Goal: Task Accomplishment & Management: Complete application form

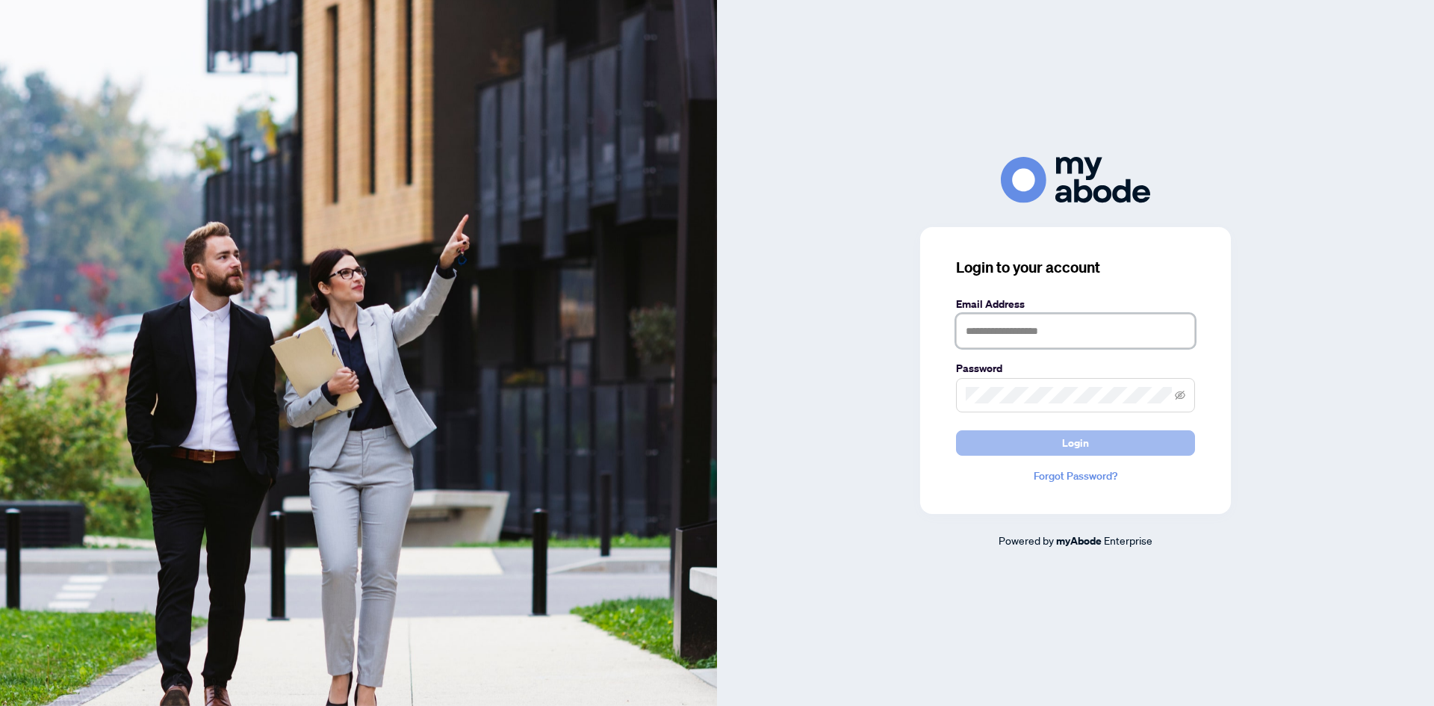
type input "**********"
click at [1038, 440] on button "Login" at bounding box center [1075, 442] width 239 height 25
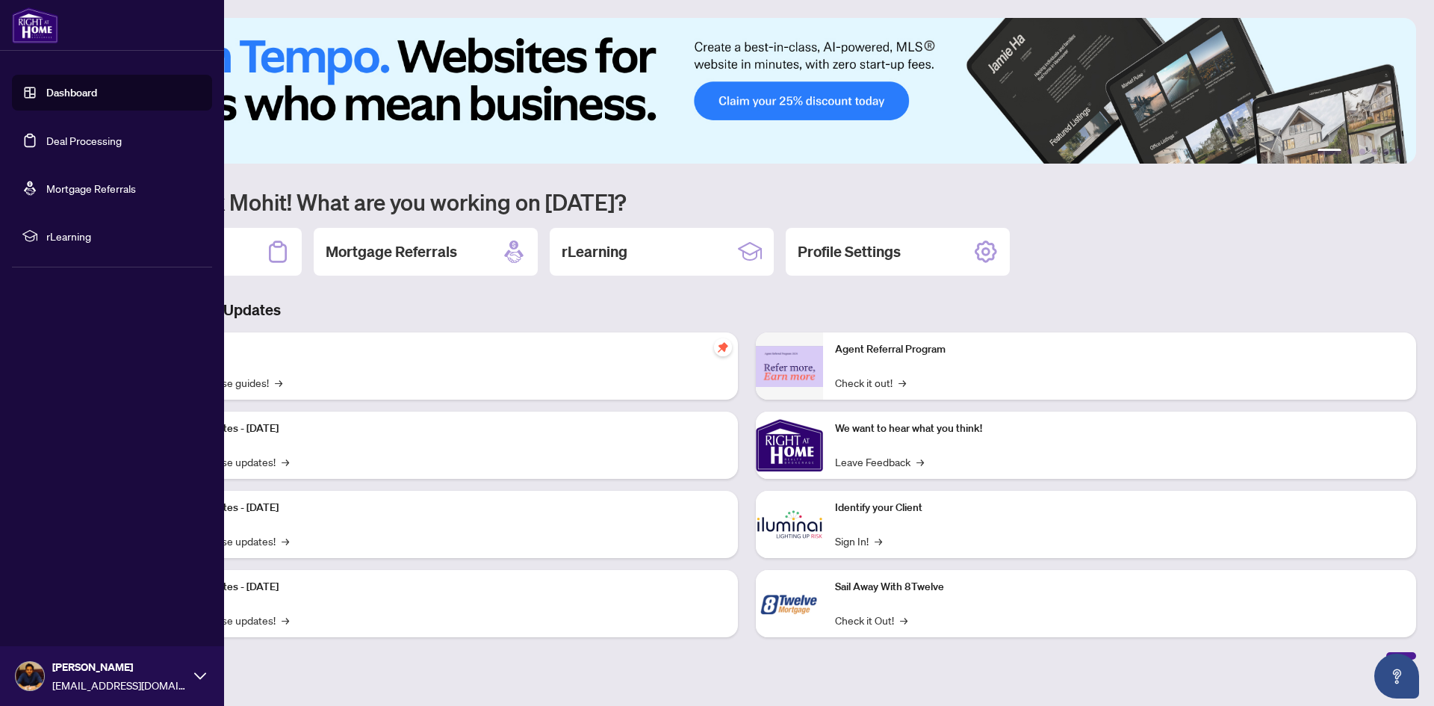
click at [46, 134] on link "Deal Processing" at bounding box center [83, 140] width 75 height 13
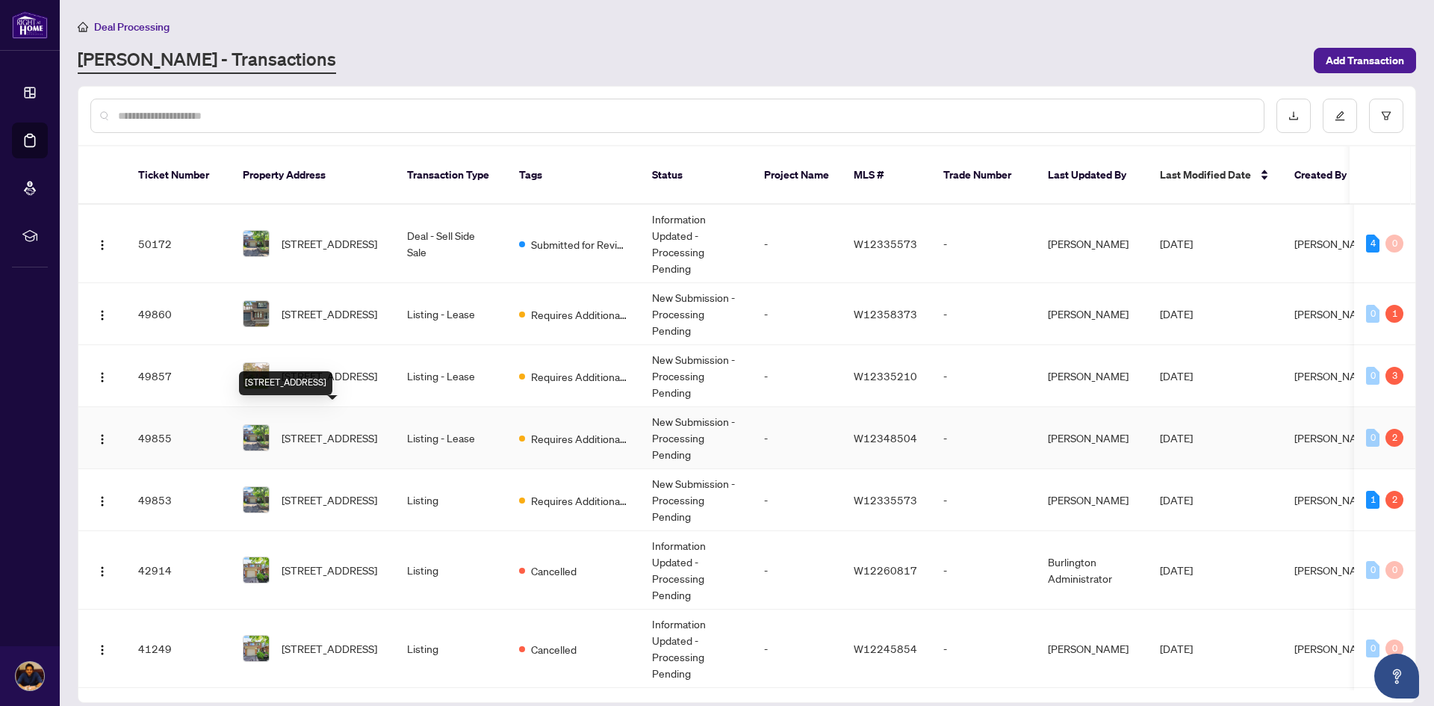
click at [346, 430] on span "[STREET_ADDRESS]" at bounding box center [330, 438] width 96 height 16
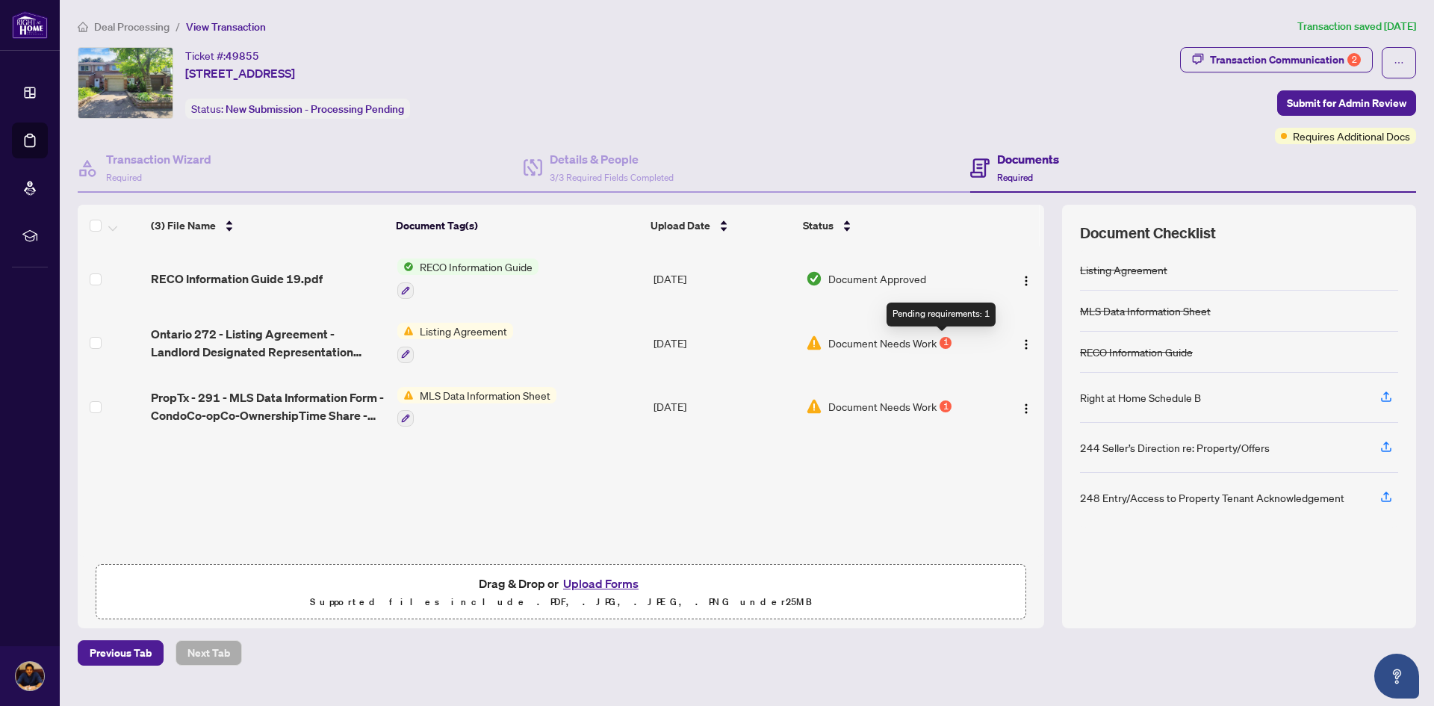
click at [941, 341] on div "1" at bounding box center [946, 343] width 12 height 12
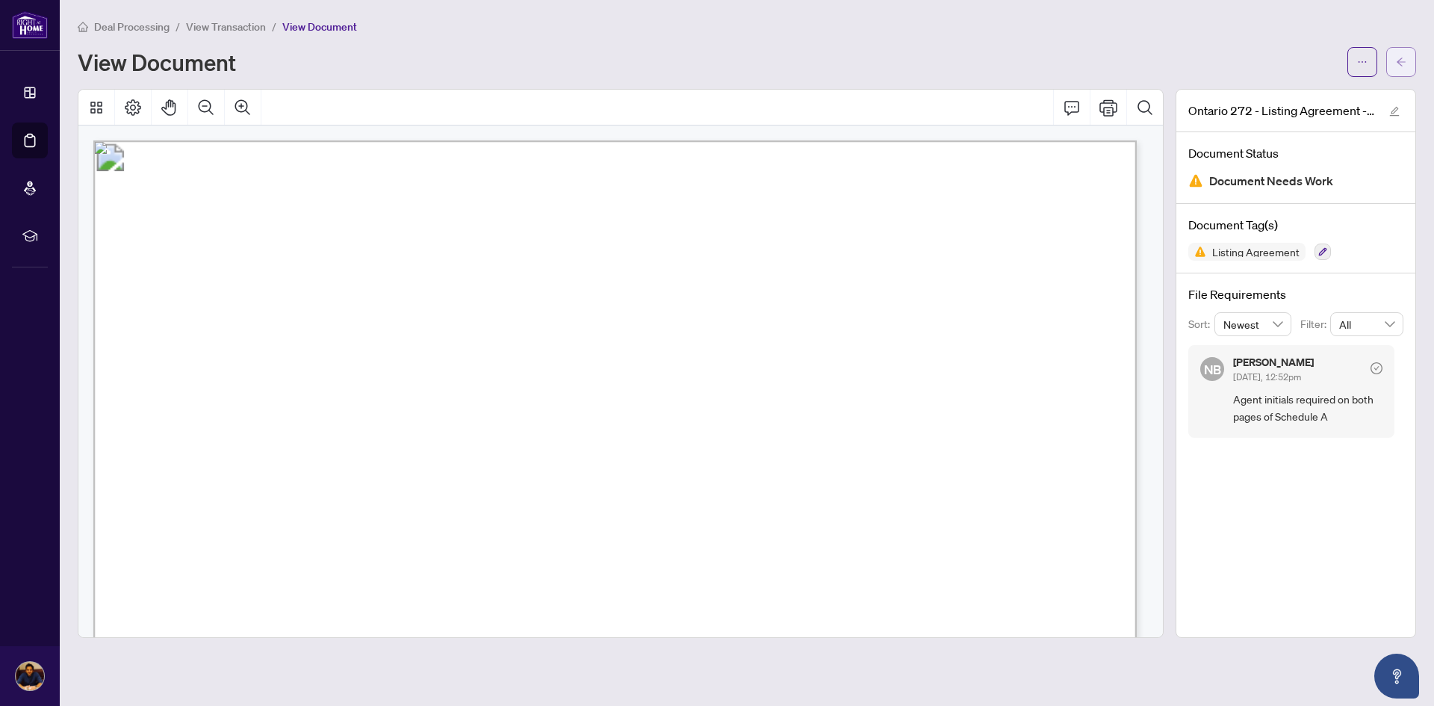
click at [1403, 57] on icon "arrow-left" at bounding box center [1401, 62] width 10 height 10
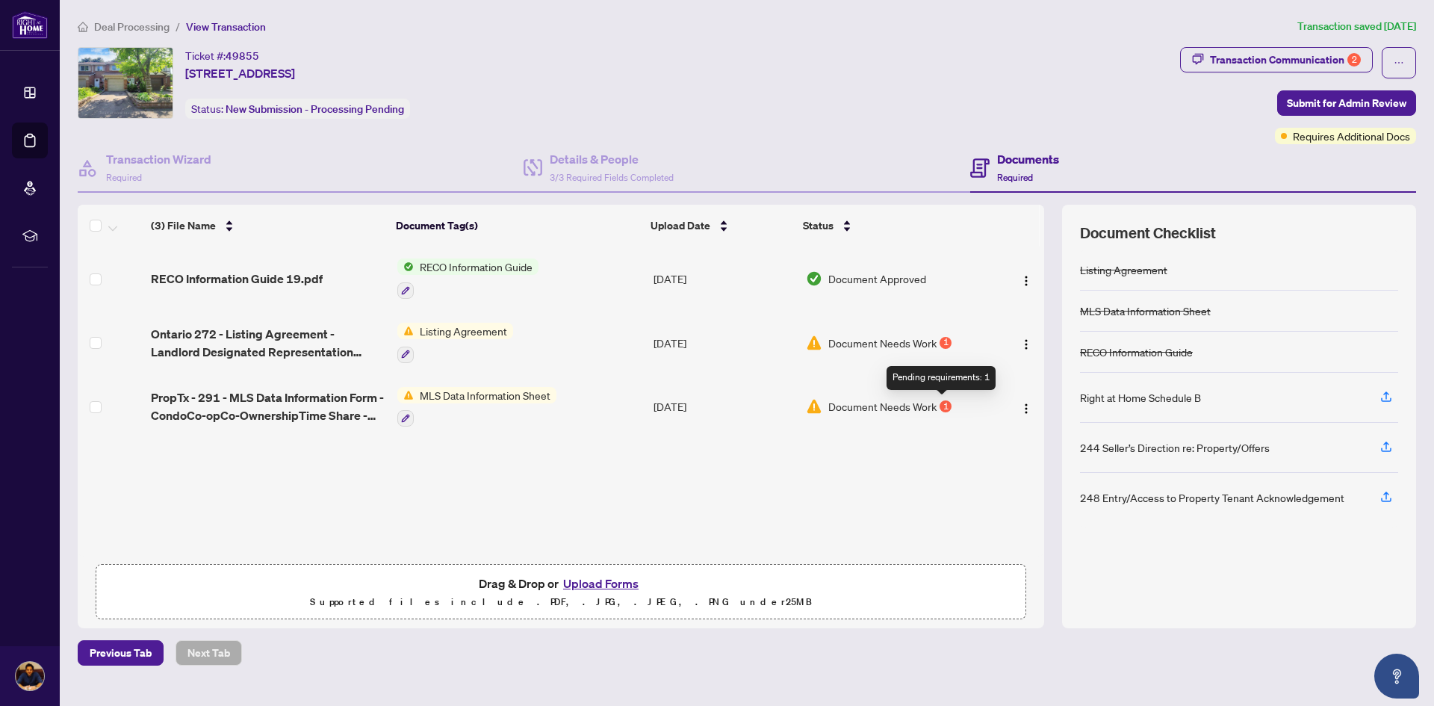
click at [941, 401] on div "1" at bounding box center [946, 406] width 12 height 12
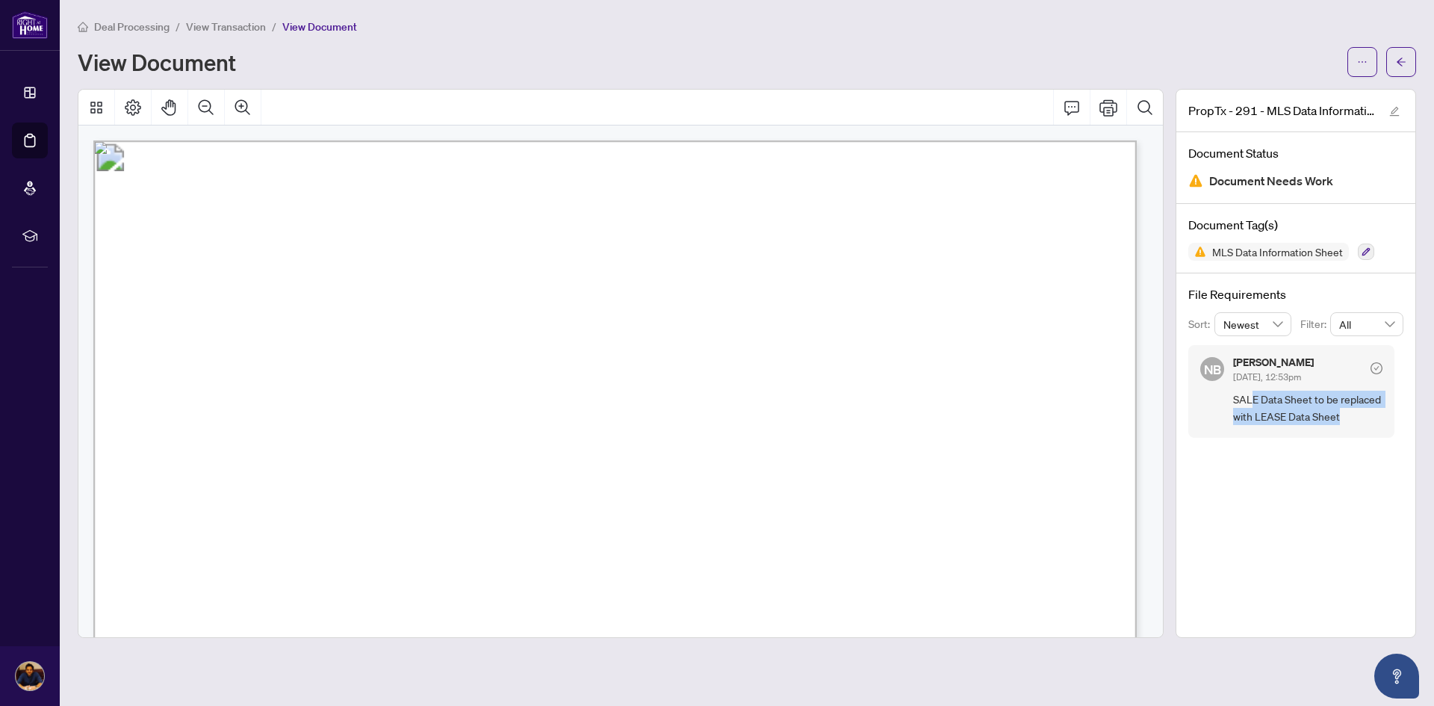
drag, startPoint x: 1252, startPoint y: 403, endPoint x: 1351, endPoint y: 415, distance: 100.1
click at [1351, 415] on span "SALE Data Sheet to be replaced with LEASE Data Sheet" at bounding box center [1307, 408] width 149 height 35
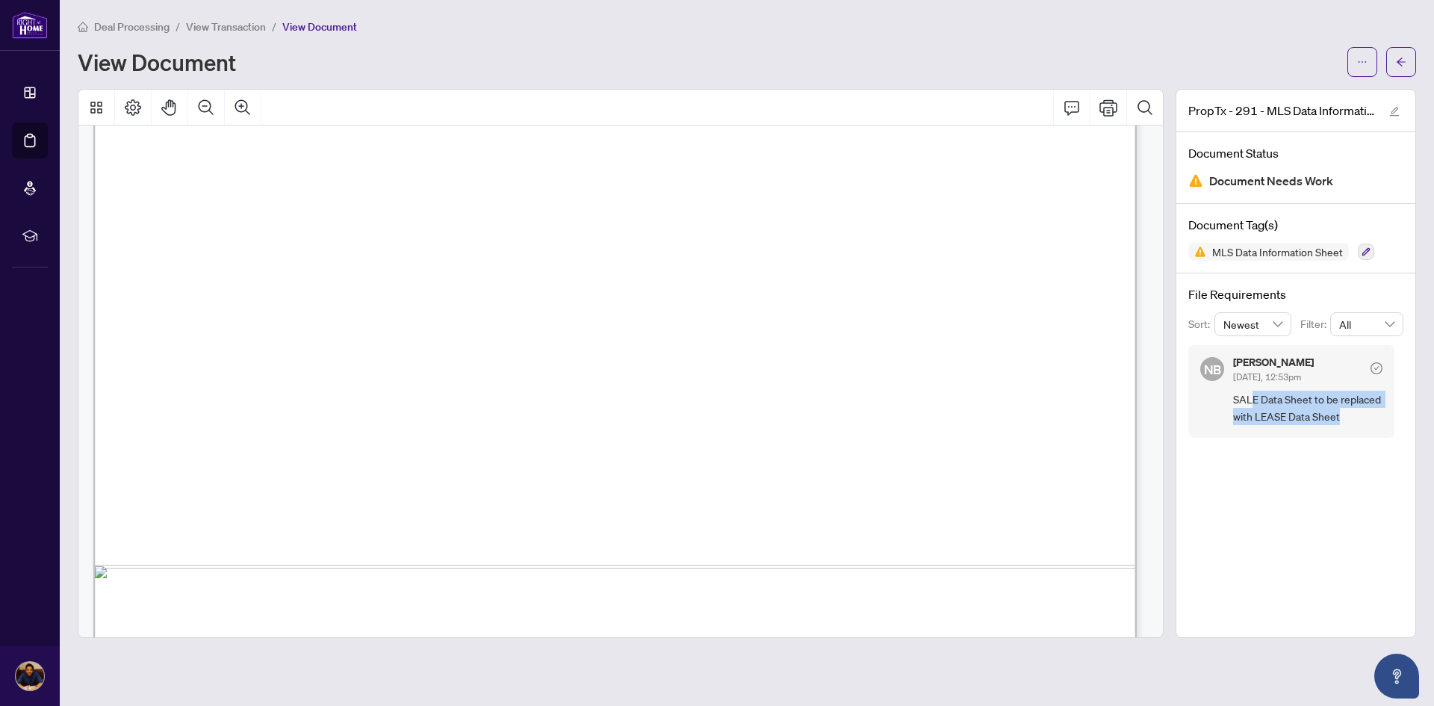
scroll to position [747, 0]
click at [1411, 65] on button "button" at bounding box center [1401, 62] width 30 height 30
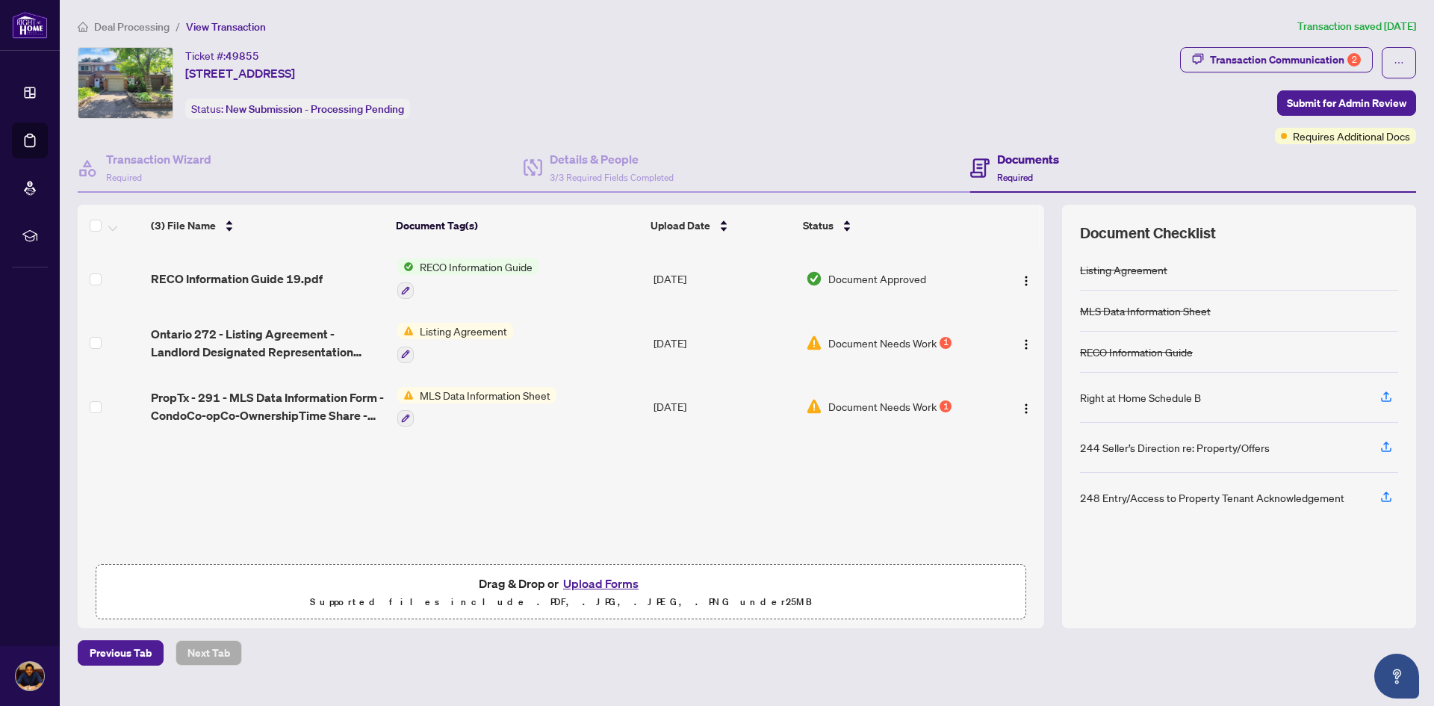
click at [630, 583] on button "Upload Forms" at bounding box center [601, 583] width 84 height 19
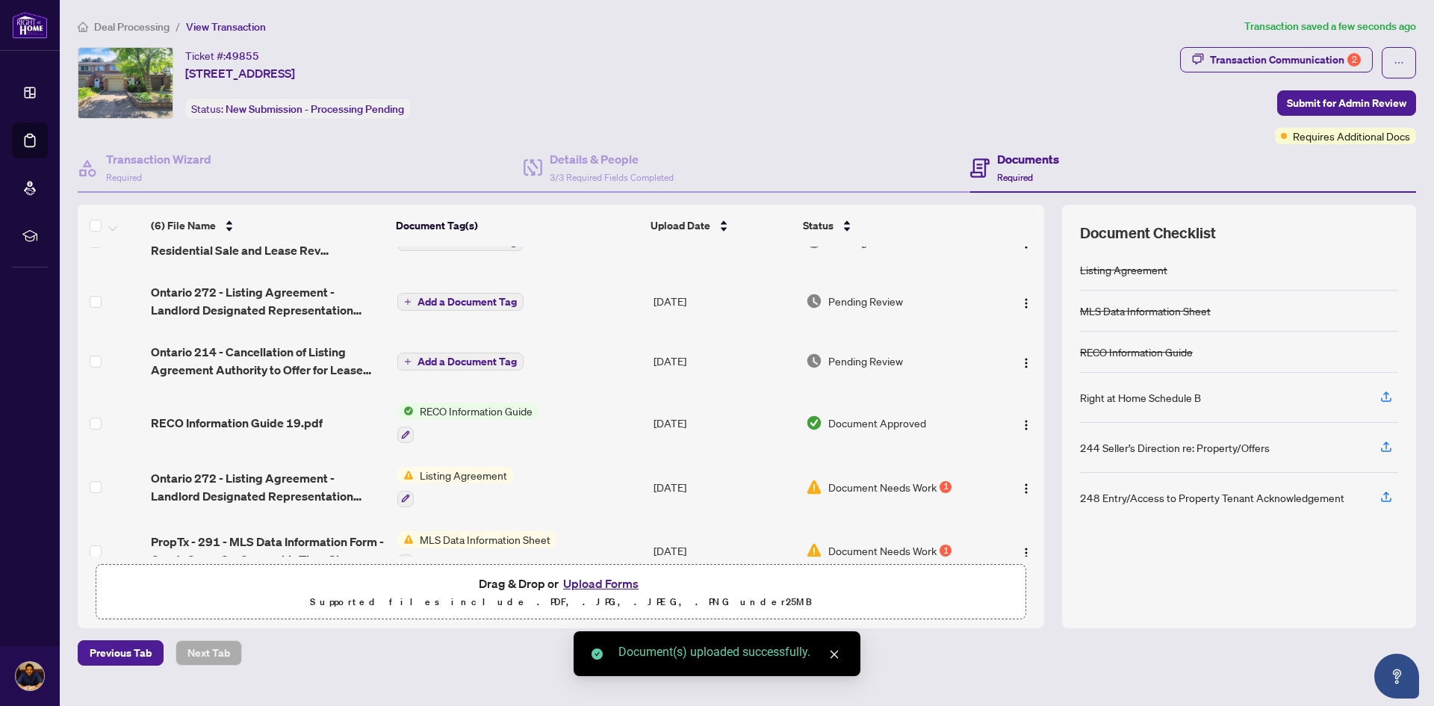
scroll to position [66, 0]
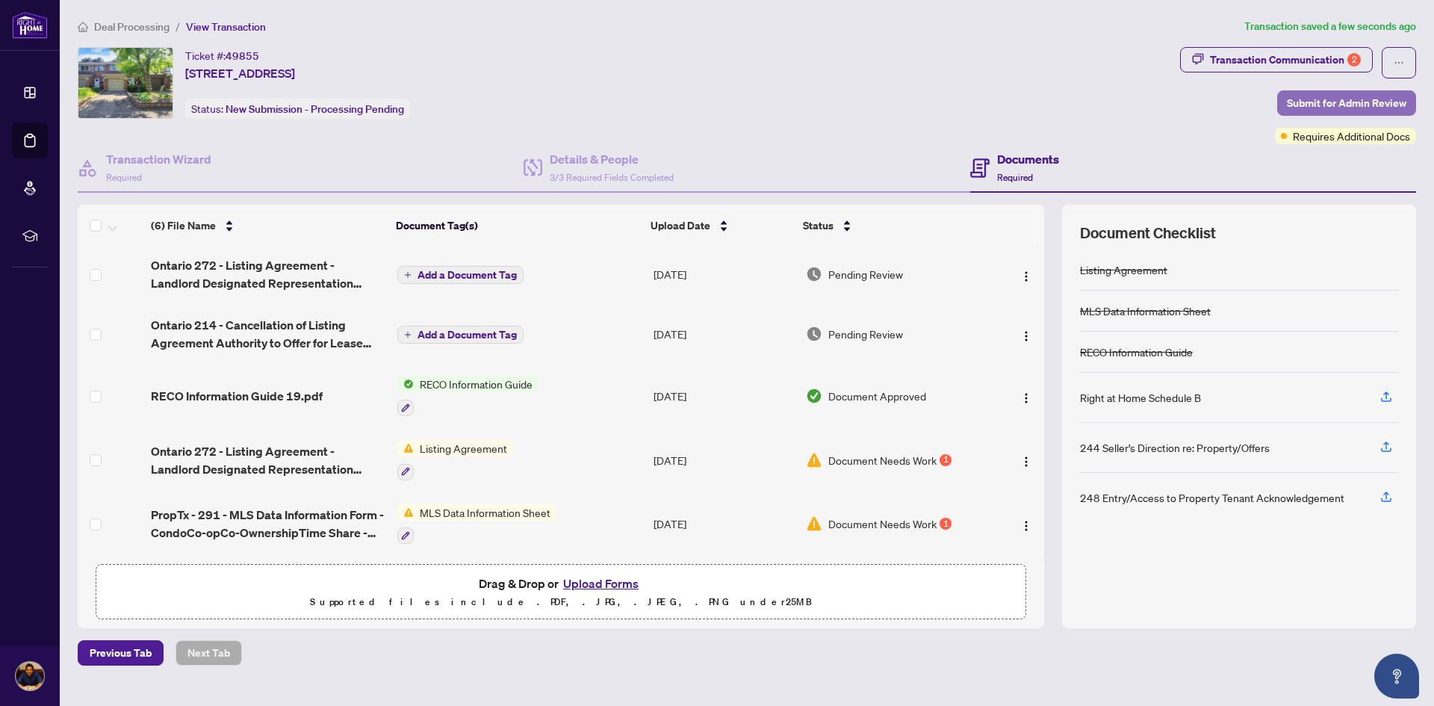
click at [1329, 99] on span "Submit for Admin Review" at bounding box center [1347, 103] width 120 height 24
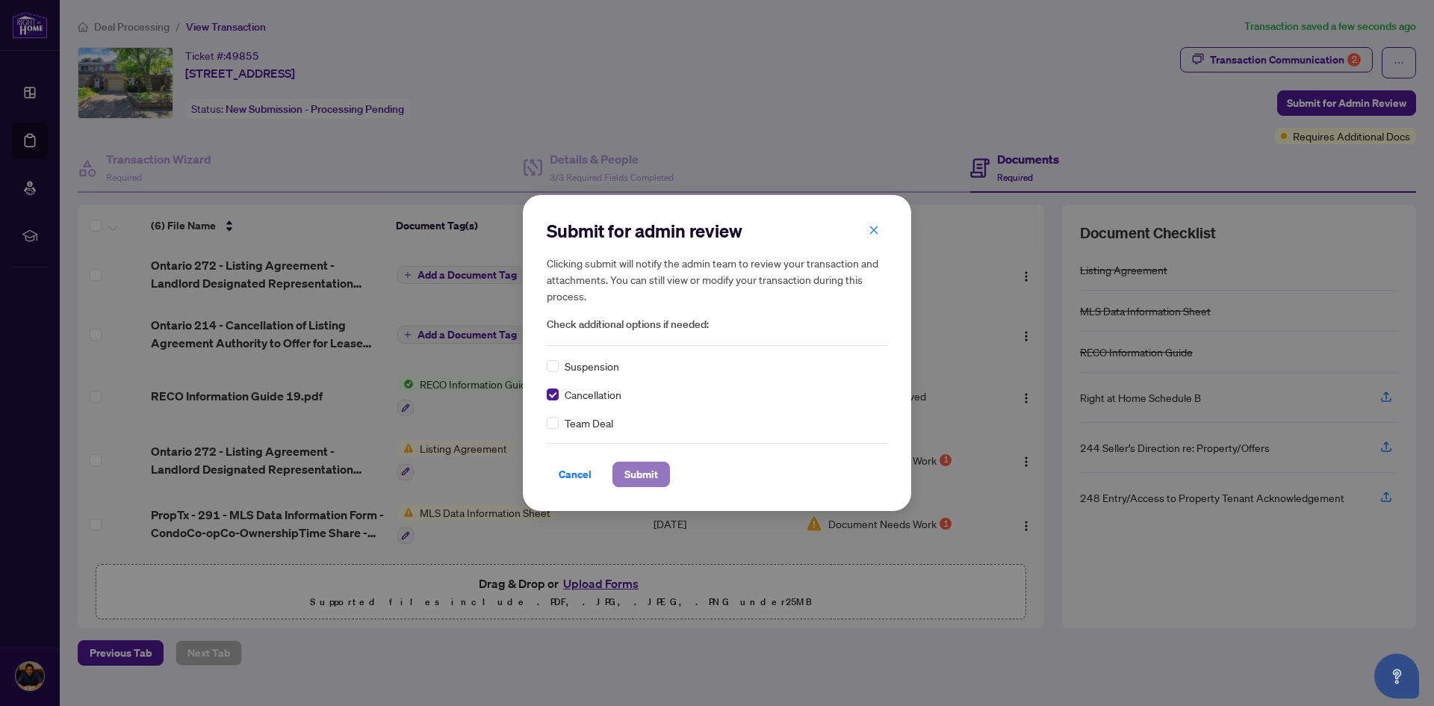
click at [647, 476] on span "Submit" at bounding box center [642, 474] width 34 height 24
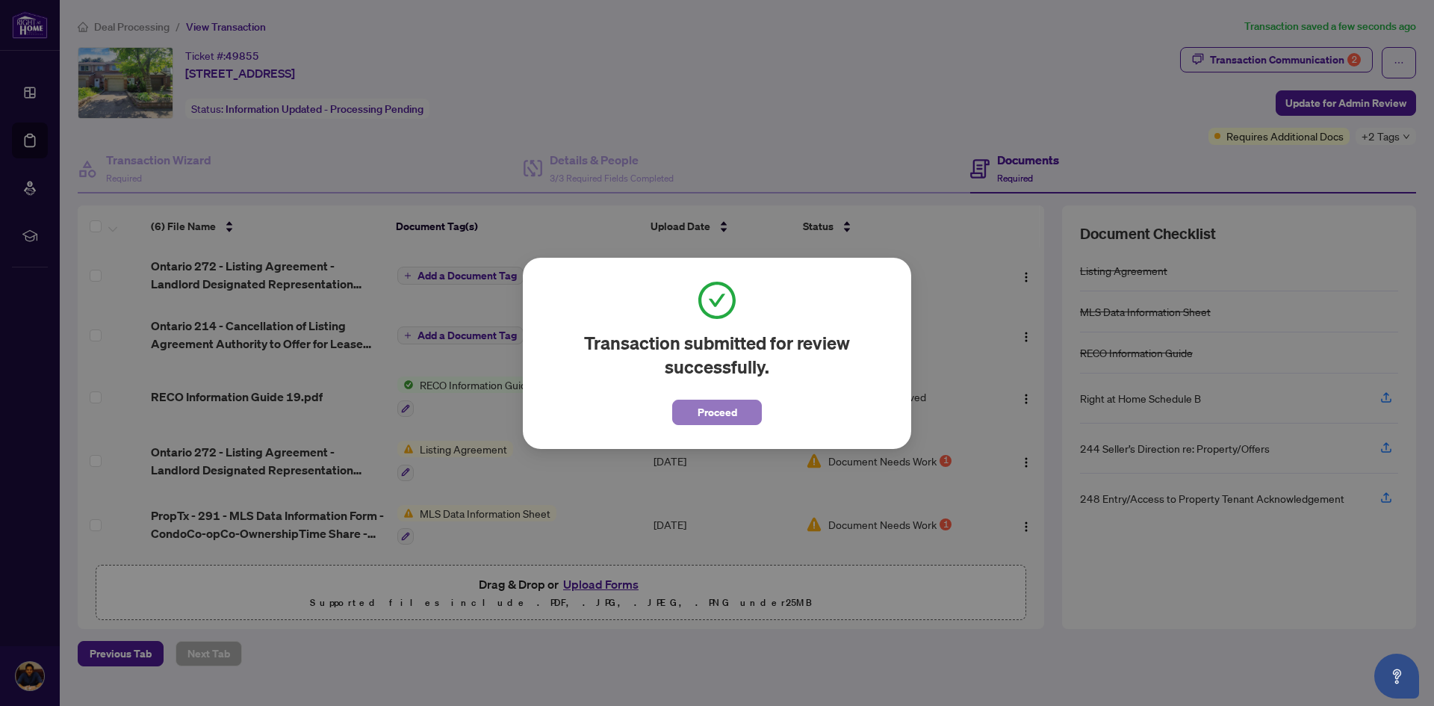
click at [683, 409] on button "Proceed" at bounding box center [717, 412] width 90 height 25
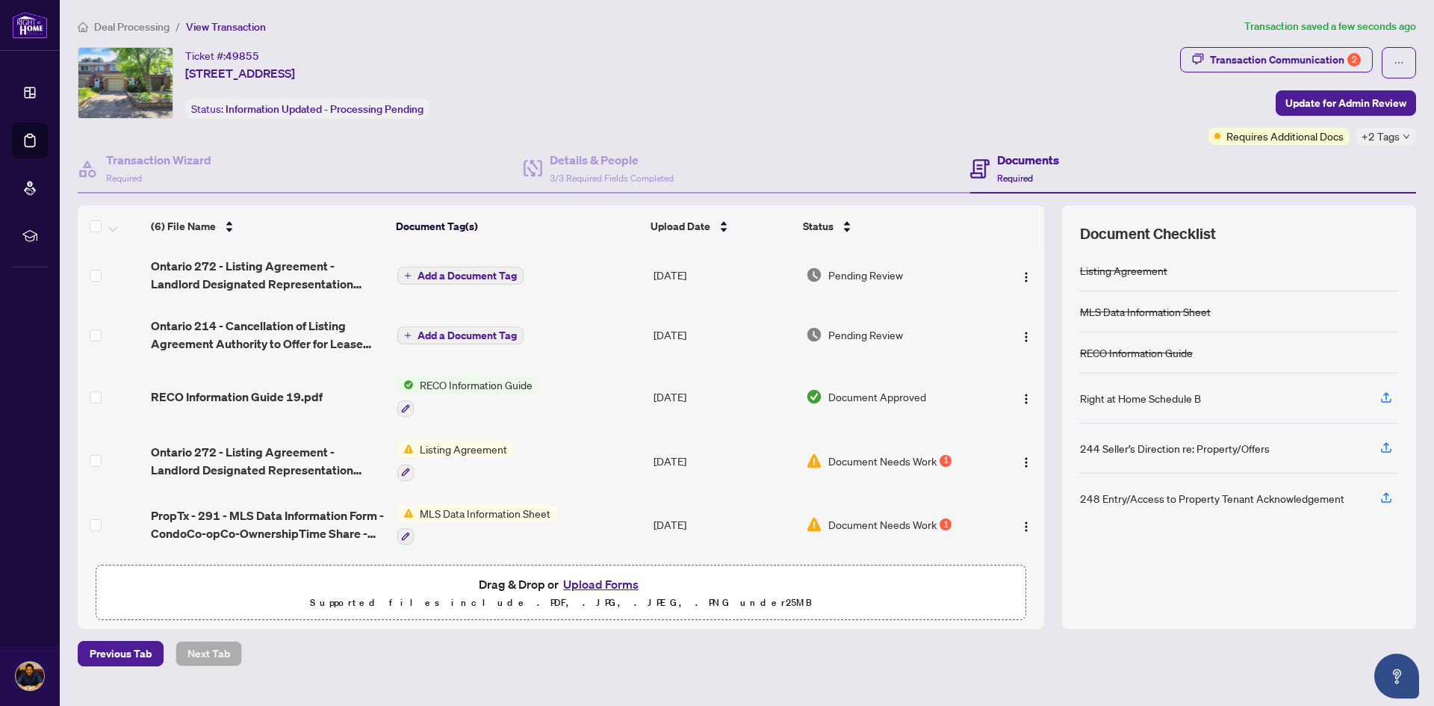
scroll to position [0, 0]
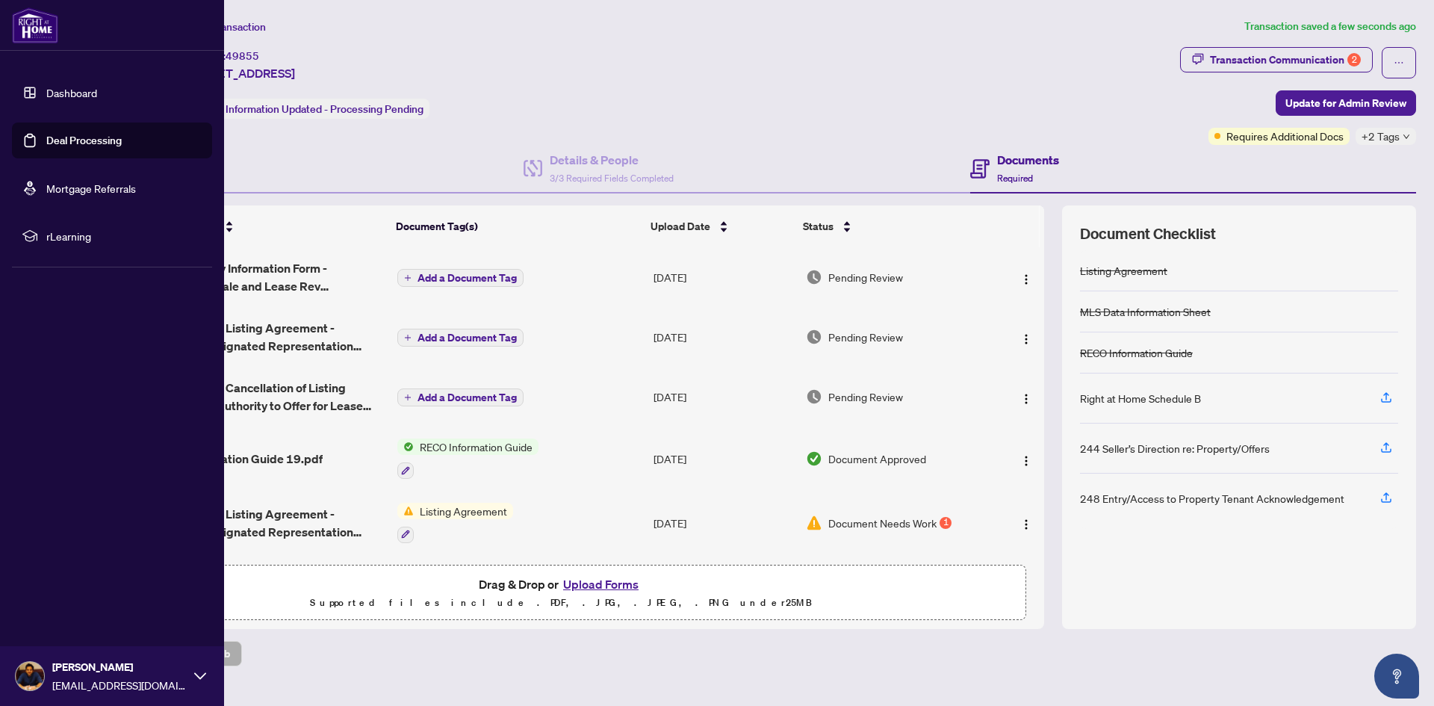
click at [75, 90] on link "Dashboard" at bounding box center [71, 92] width 51 height 13
